Goal: Check status: Check status

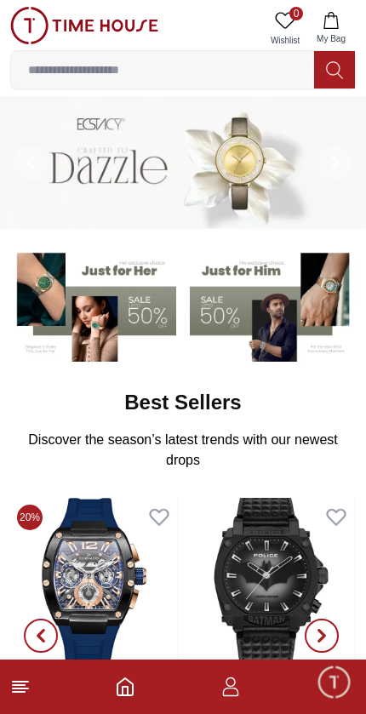
click at [230, 681] on icon "button" at bounding box center [230, 686] width 20 height 20
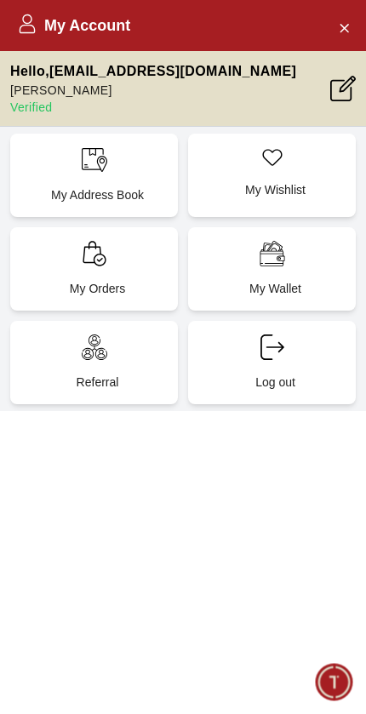
click at [124, 174] on div "My Address Book" at bounding box center [94, 175] width 168 height 83
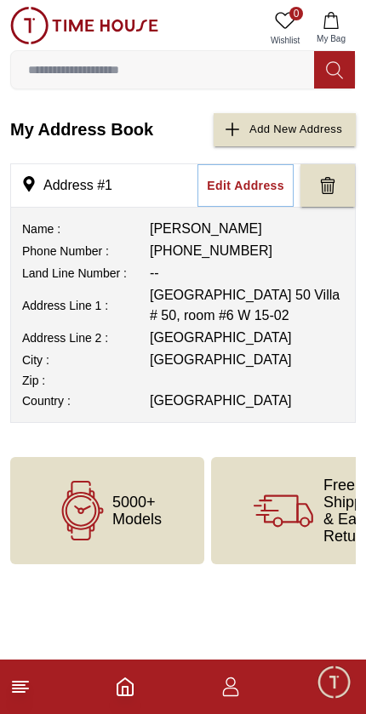
click at [226, 687] on icon "button" at bounding box center [230, 686] width 20 height 20
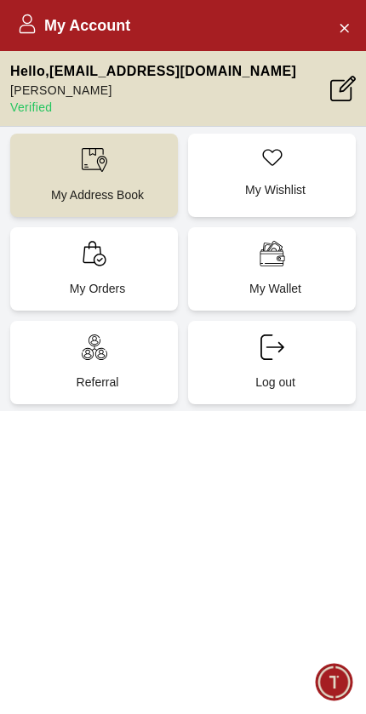
click at [140, 275] on div "My Orders" at bounding box center [94, 268] width 168 height 83
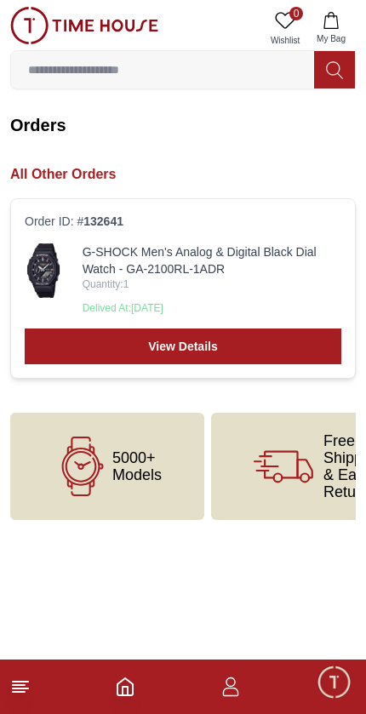
click at [282, 333] on link "View Details" at bounding box center [183, 346] width 316 height 36
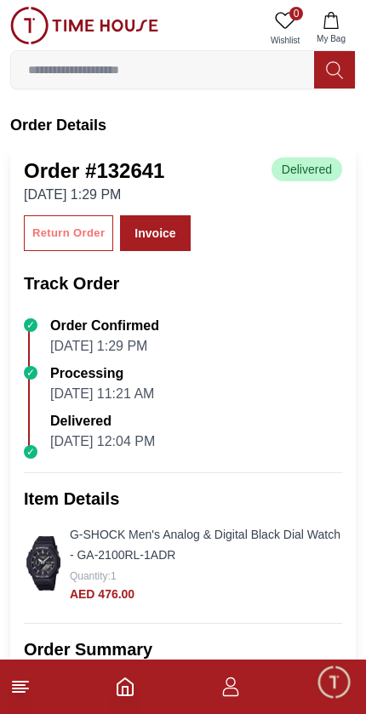
click at [259, 538] on link "G-SHOCK Men's Analog & Digital Black Dial Watch - GA-2100RL-1ADR" at bounding box center [205, 544] width 271 height 34
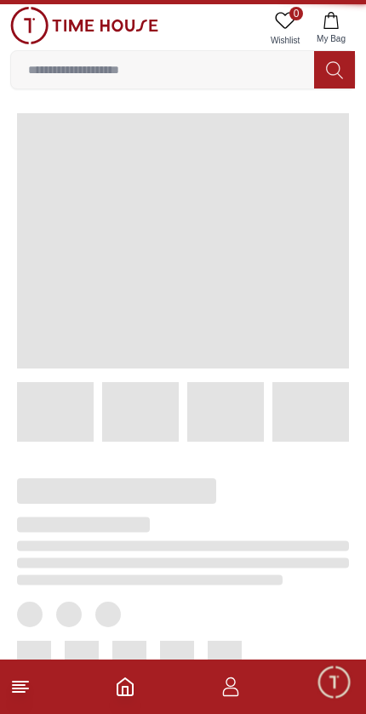
click at [128, 540] on div at bounding box center [169, 617] width 359 height 350
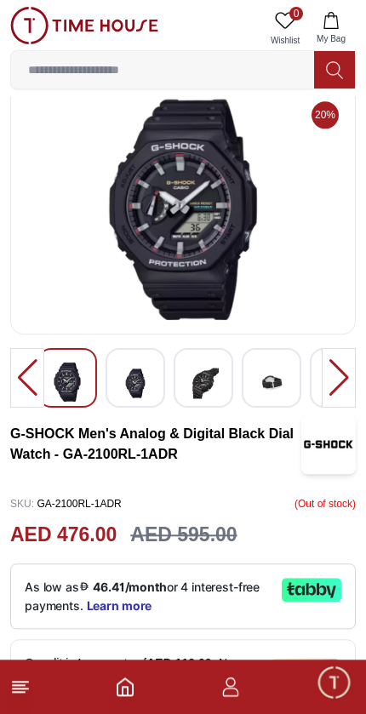
scroll to position [25, 0]
